Goal: Transaction & Acquisition: Purchase product/service

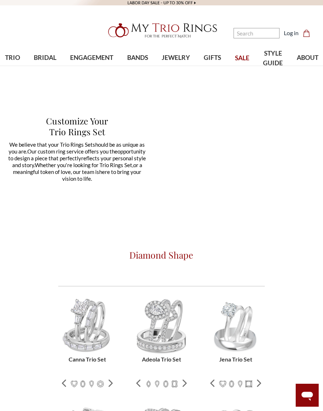
click at [94, 62] on span "ENGAGEMENT" at bounding box center [91, 57] width 43 height 9
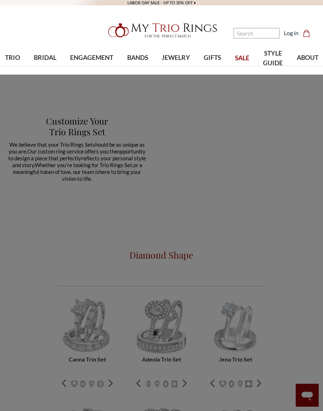
click at [271, 145] on img at bounding box center [266, 145] width 14 height 14
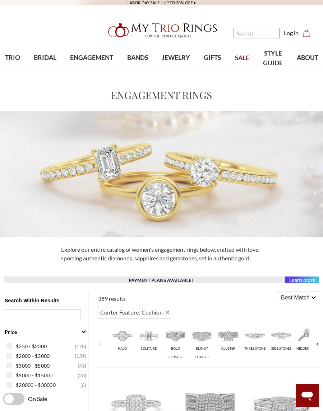
click at [89, 64] on link "ENGAGEMENT" at bounding box center [91, 57] width 57 height 23
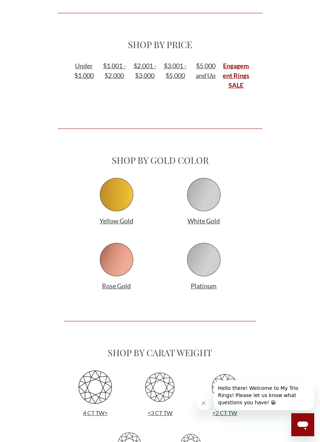
scroll to position [630, 0]
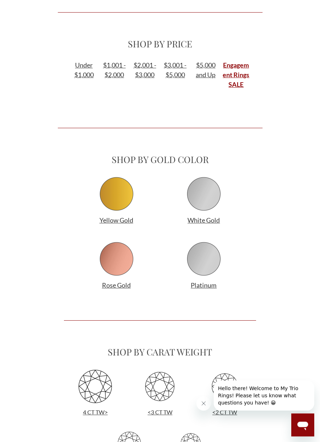
click at [206, 200] on img at bounding box center [203, 194] width 36 height 36
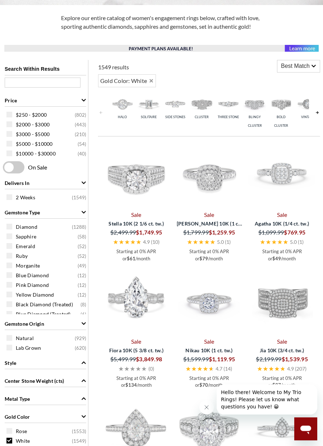
scroll to position [232, 0]
click at [122, 113] on img at bounding box center [122, 104] width 23 height 23
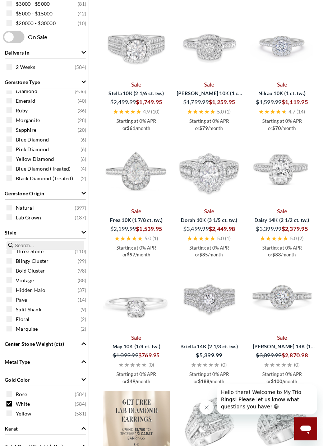
scroll to position [43, 0]
click at [85, 347] on span "Center Stone Weight (cts)" at bounding box center [83, 344] width 5 height 8
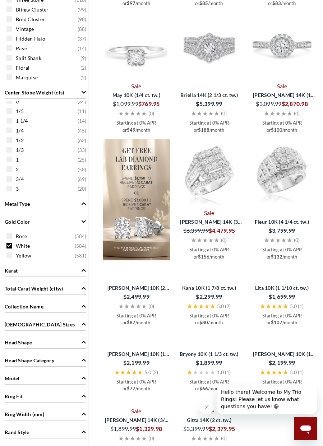
scroll to position [613, 0]
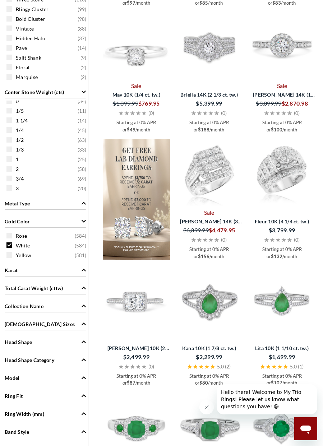
click at [84, 343] on icon "Head Shape" at bounding box center [83, 341] width 4 height 3
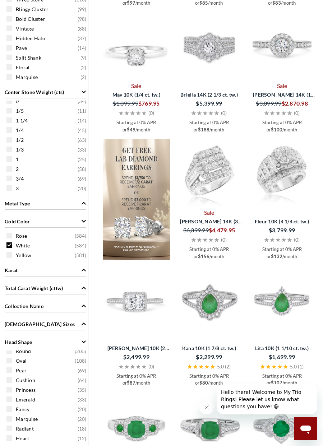
scroll to position [5, 0]
click at [14, 384] on div "Cushion ( 64 )" at bounding box center [46, 380] width 81 height 8
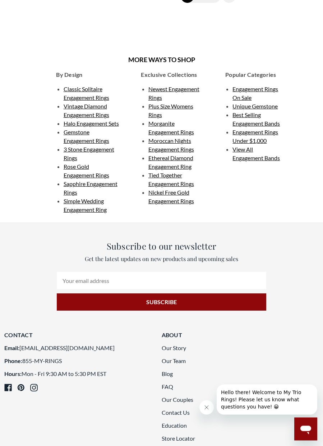
scroll to position [1378, 0]
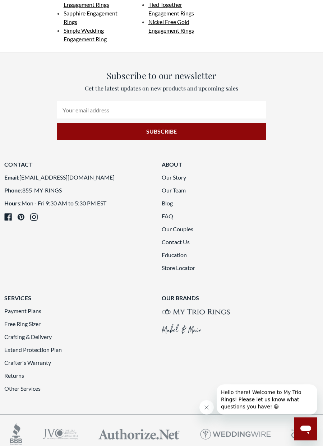
scroll to position [1451, 0]
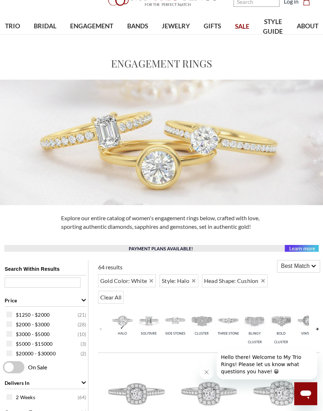
scroll to position [27, 0]
